Goal: Book appointment/travel/reservation

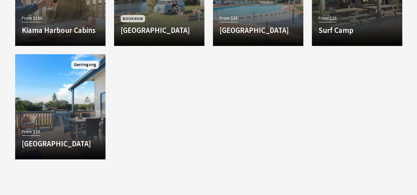
scroll to position [758, 0]
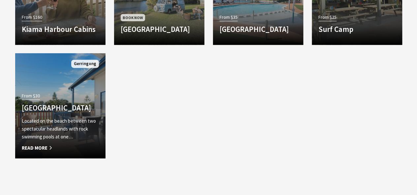
click at [86, 91] on div "From $30 Werri Beach Holiday Park Located on the beach between two spectacular …" at bounding box center [60, 121] width 90 height 61
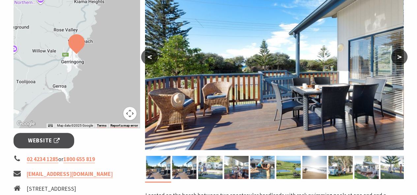
scroll to position [132, 0]
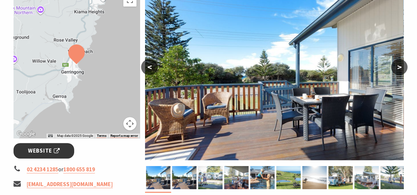
click at [40, 151] on span "Website" at bounding box center [44, 151] width 32 height 9
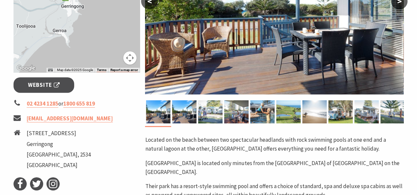
scroll to position [66, 0]
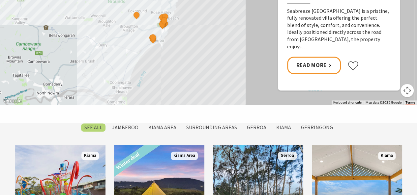
scroll to position [428, 0]
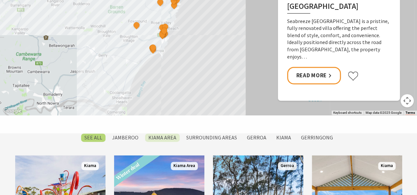
click at [157, 139] on label "Kiama Area" at bounding box center [162, 138] width 35 height 8
click at [0, 0] on input "Kiama Area" at bounding box center [0, 0] width 0 height 0
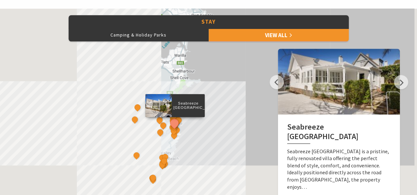
scroll to position [298, 0]
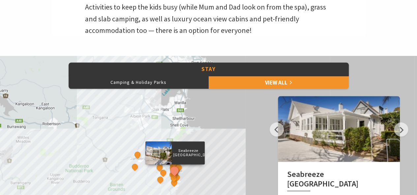
scroll to position [237, 0]
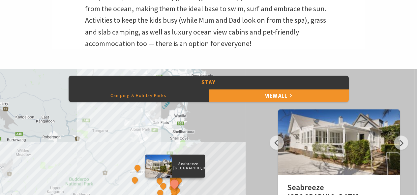
click at [165, 93] on button "Camping & Holiday Parks" at bounding box center [139, 95] width 140 height 13
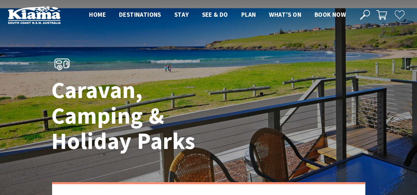
scroll to position [0, 0]
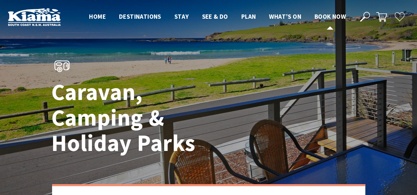
click at [316, 16] on span "Book now" at bounding box center [329, 17] width 31 height 8
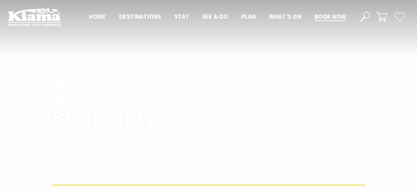
select select "3"
select select "2"
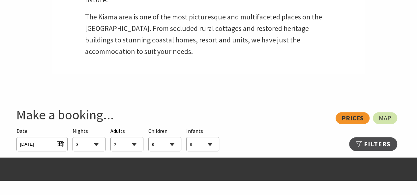
scroll to position [264, 0]
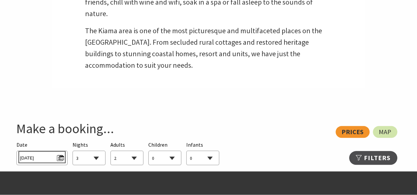
click at [59, 155] on span "[DATE]" at bounding box center [42, 157] width 44 height 9
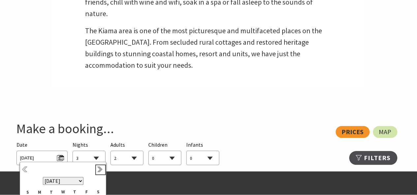
click at [104, 167] on link "Next" at bounding box center [100, 169] width 7 height 7
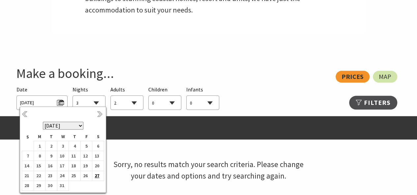
scroll to position [329, 0]
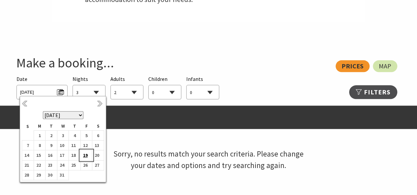
click at [89, 153] on td "19" at bounding box center [86, 156] width 12 height 10
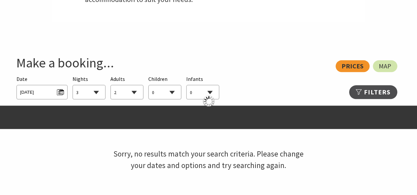
click at [96, 94] on select "1 2 3 4 5 6 7 8 9 10 11 12 13 14 15 16 17 18 19 20 21 22 23 24 25 26 27 28 29 30" at bounding box center [89, 92] width 32 height 14
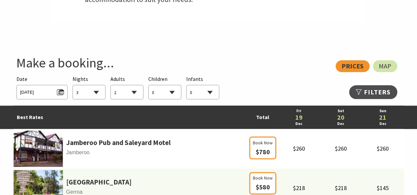
select select "1"
click at [73, 85] on select "1 2 3 4 5 6 7 8 9 10 11 12 13 14 15 16 17 18 19 20 21 22 23 24 25 26 27 28 29 30" at bounding box center [89, 92] width 32 height 14
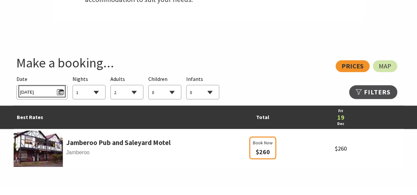
click at [54, 92] on span "[DATE]" at bounding box center [42, 91] width 44 height 9
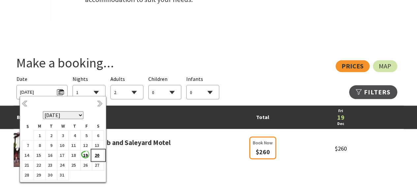
click at [93, 157] on b "20" at bounding box center [96, 155] width 9 height 9
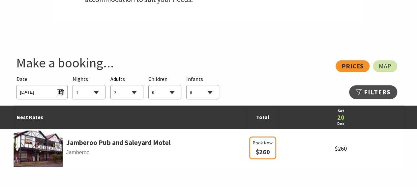
click at [132, 92] on select "0 1 2 3 4 5 6 7 8 9 10 11 12 13 14 15 16 17 18 19 20 21 22 23 24 25 26 27 28 29…" at bounding box center [127, 92] width 32 height 14
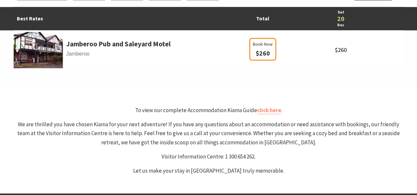
scroll to position [527, 0]
